Goal: Navigation & Orientation: Find specific page/section

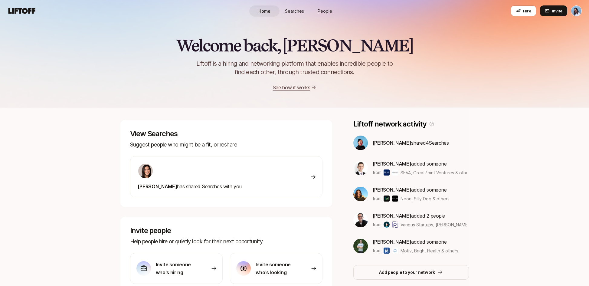
click at [295, 7] on link "Searches" at bounding box center [295, 10] width 30 height 11
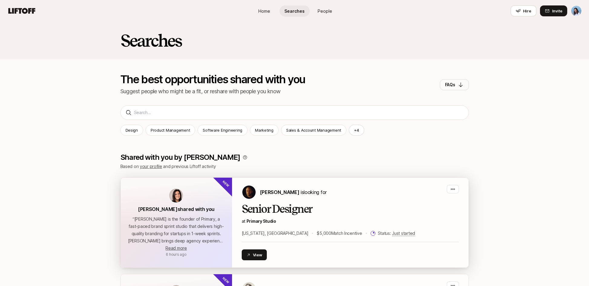
click at [308, 180] on div "[PERSON_NAME] is looking for Senior Designer at [GEOGRAPHIC_DATA] [US_STATE], […" at bounding box center [350, 223] width 237 height 90
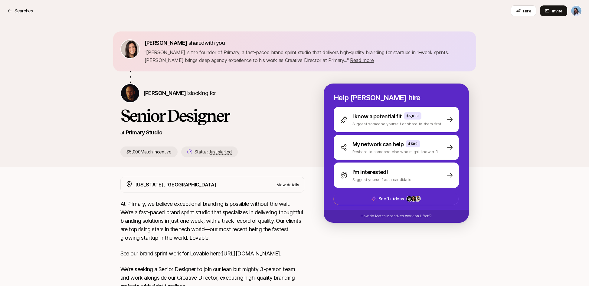
click at [21, 11] on p "Searches" at bounding box center [24, 10] width 18 height 7
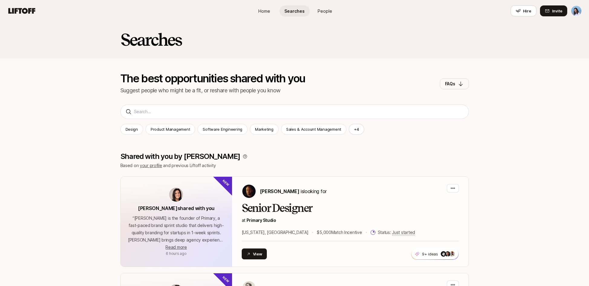
scroll to position [1, 0]
click at [329, 6] on link "People" at bounding box center [325, 10] width 30 height 11
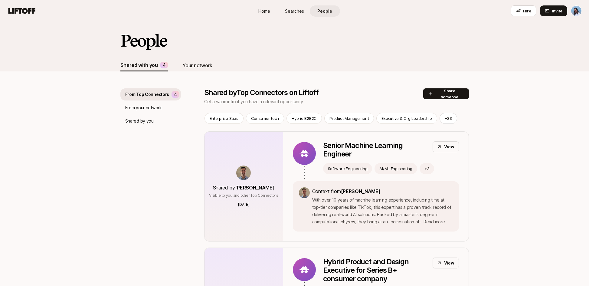
click at [189, 64] on div "Your network" at bounding box center [197, 65] width 30 height 8
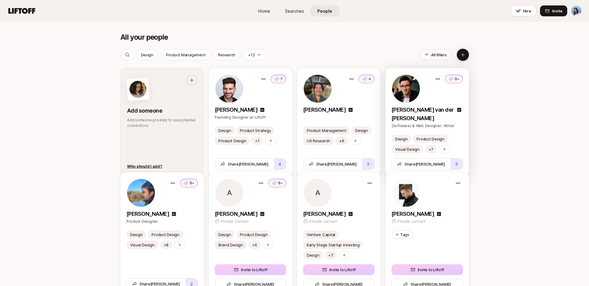
scroll to position [526, 0]
